Goal: Navigation & Orientation: Find specific page/section

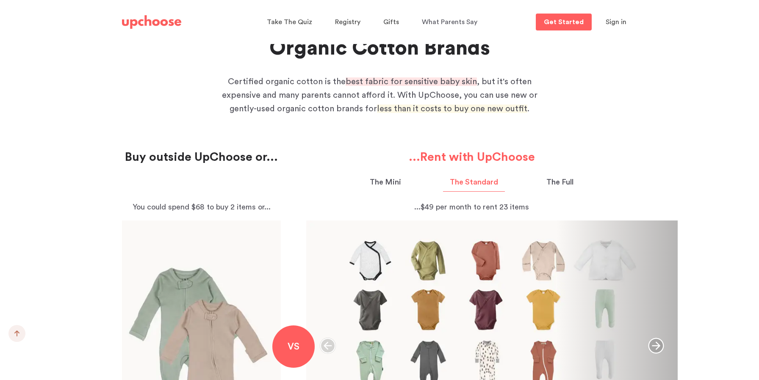
scroll to position [826, 0]
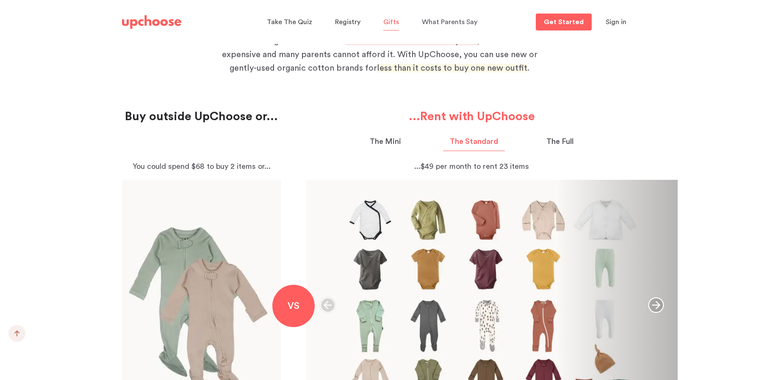
click at [392, 20] on span "Gifts" at bounding box center [391, 22] width 16 height 7
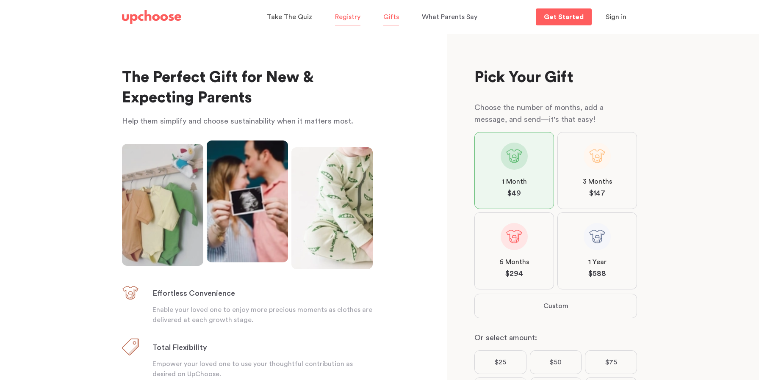
click at [351, 14] on span "Registry" at bounding box center [347, 17] width 25 height 7
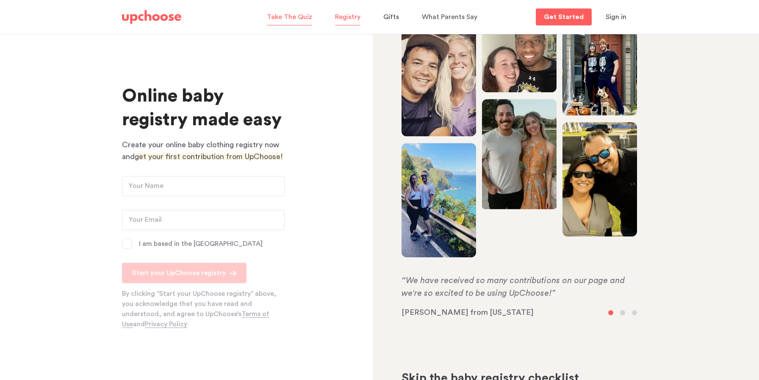
click at [301, 14] on span "Take The Quiz" at bounding box center [289, 17] width 45 height 7
click at [388, 14] on span "Gifts" at bounding box center [391, 17] width 16 height 7
